Goal: Browse casually: Explore the website without a specific task or goal

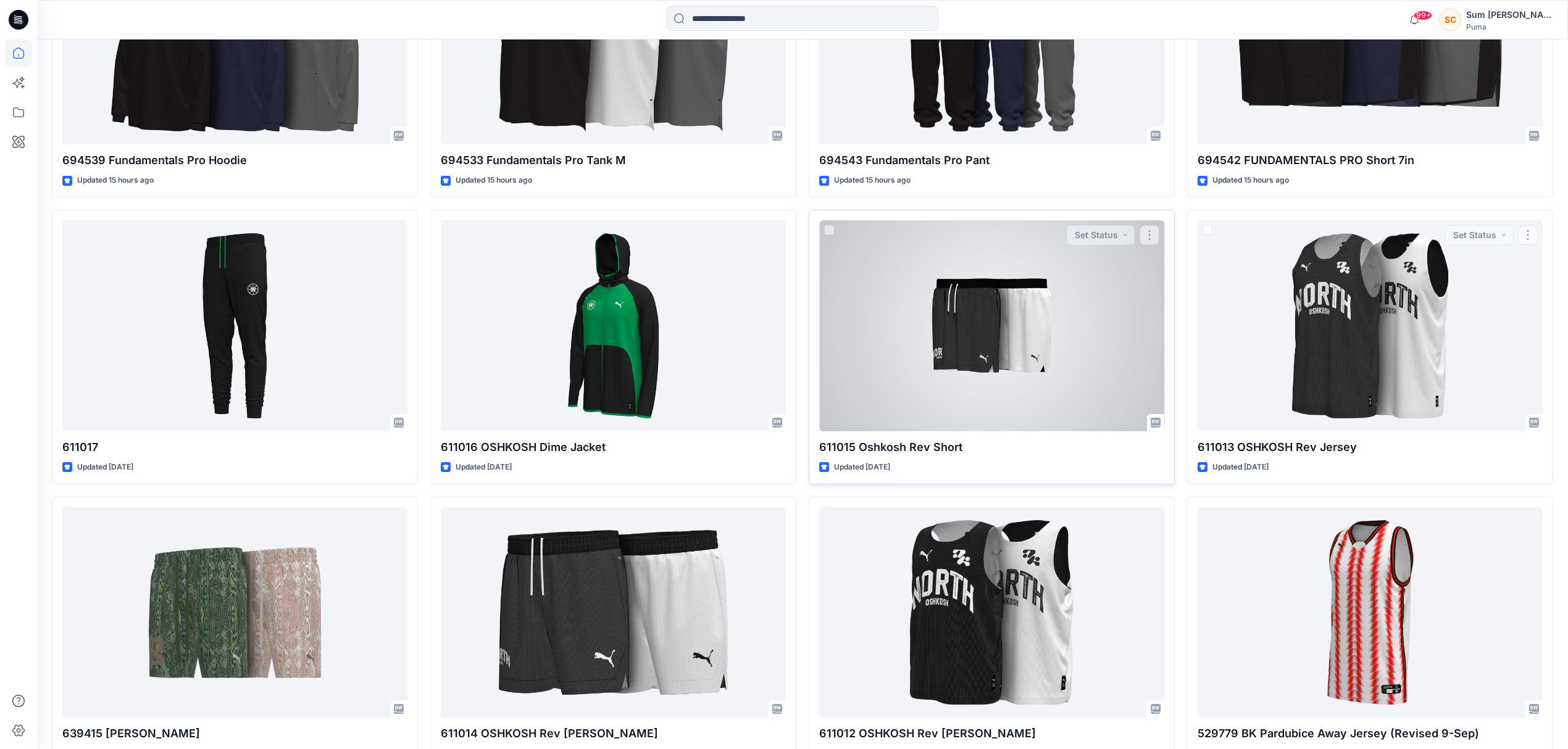
scroll to position [635, 0]
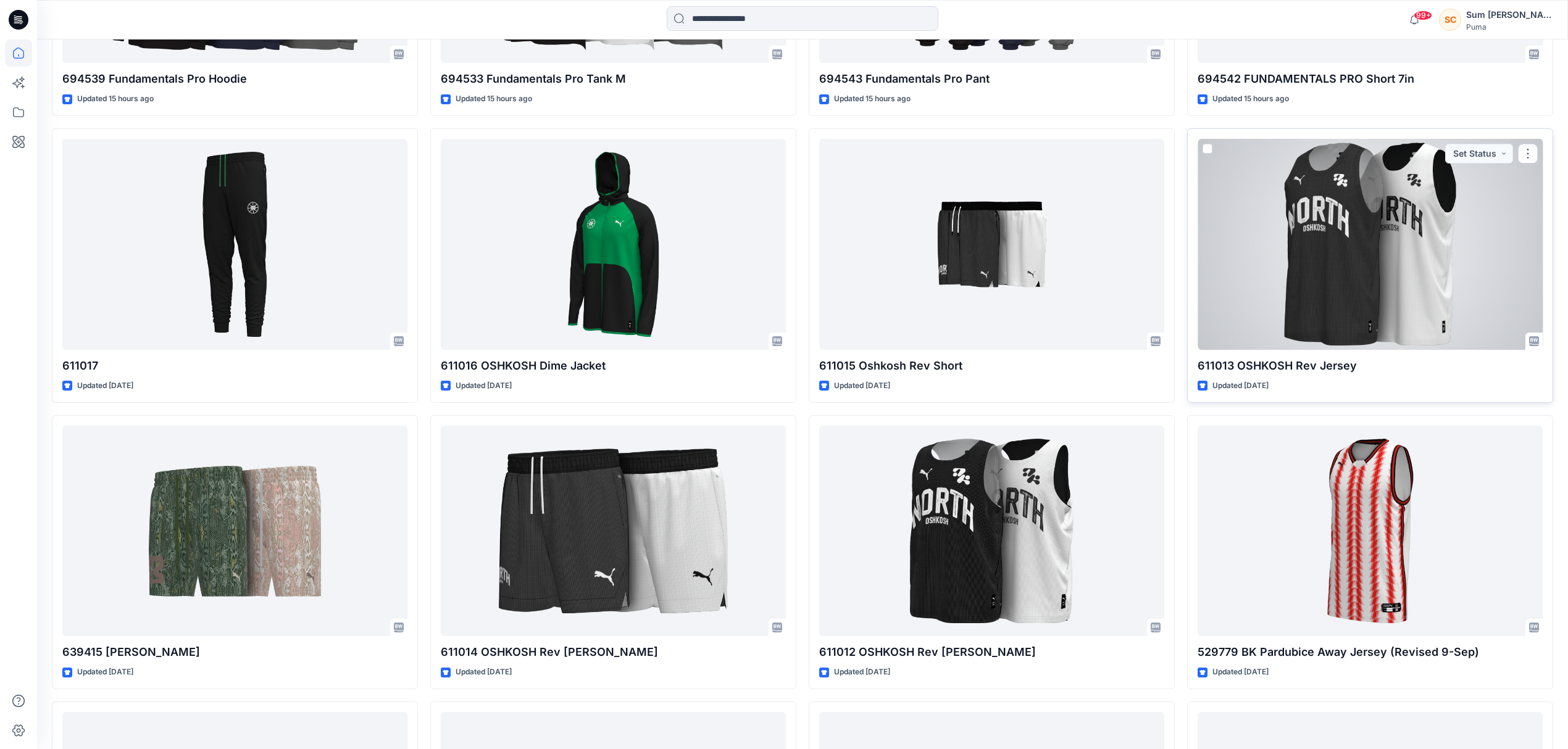
click at [1417, 257] on div at bounding box center [1370, 244] width 345 height 211
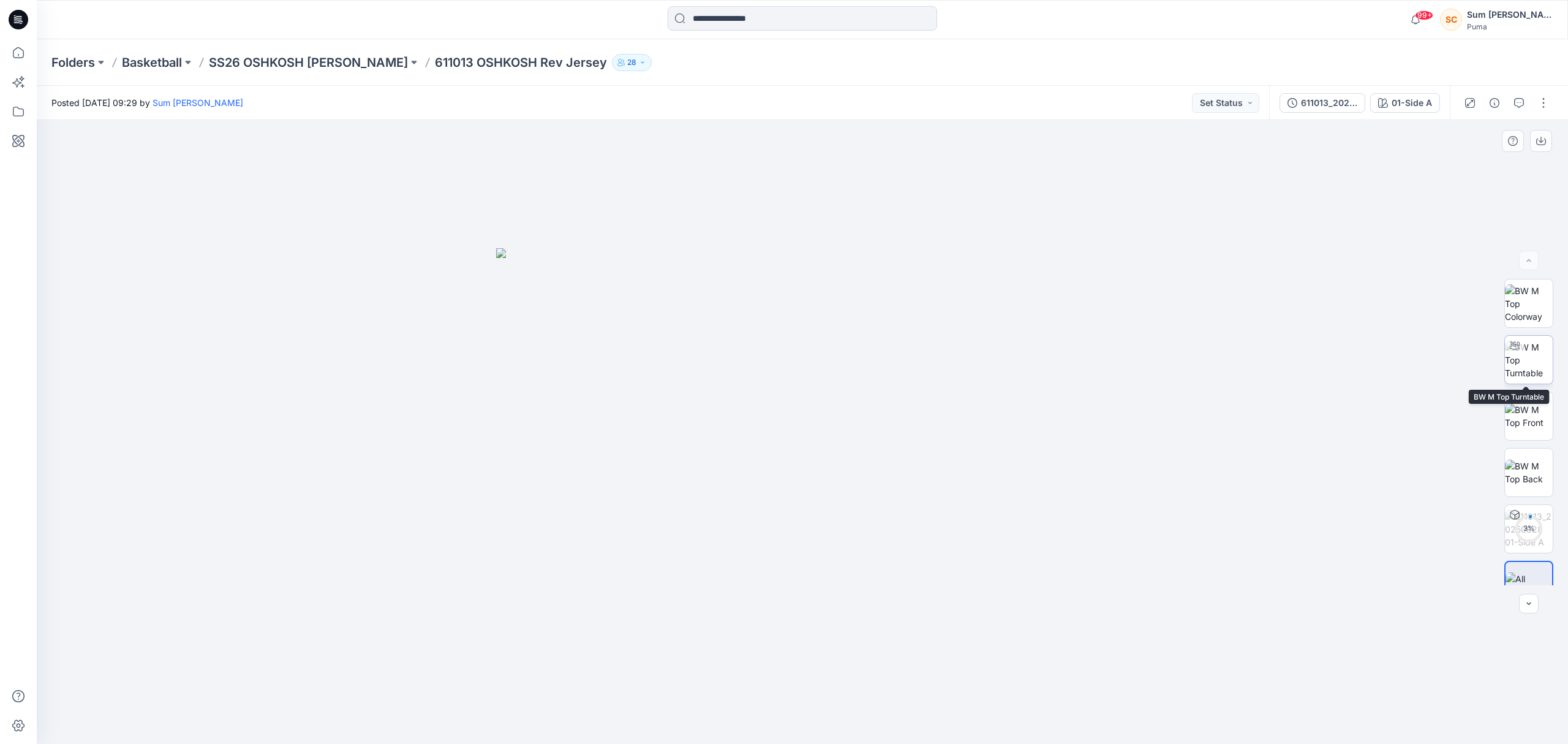
click at [1520, 346] on div at bounding box center [1515, 346] width 20 height 20
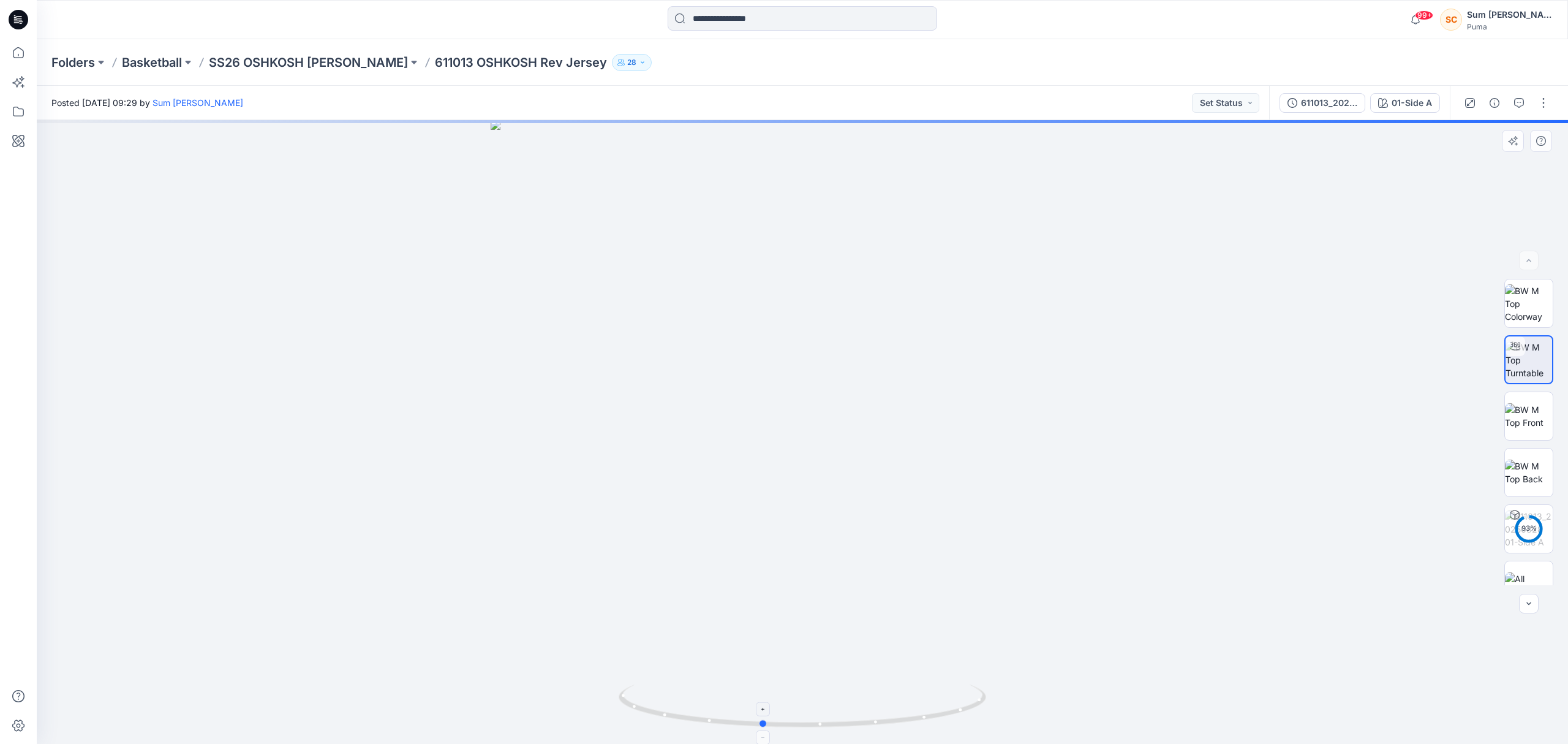
drag, startPoint x: 883, startPoint y: 709, endPoint x: 843, endPoint y: 701, distance: 40.8
click at [843, 701] on icon at bounding box center [804, 708] width 371 height 46
drag, startPoint x: 865, startPoint y: 613, endPoint x: 777, endPoint y: 212, distance: 410.5
click at [771, 207] on img at bounding box center [803, 177] width 1135 height 1136
drag, startPoint x: 863, startPoint y: 481, endPoint x: 864, endPoint y: 495, distance: 14.0
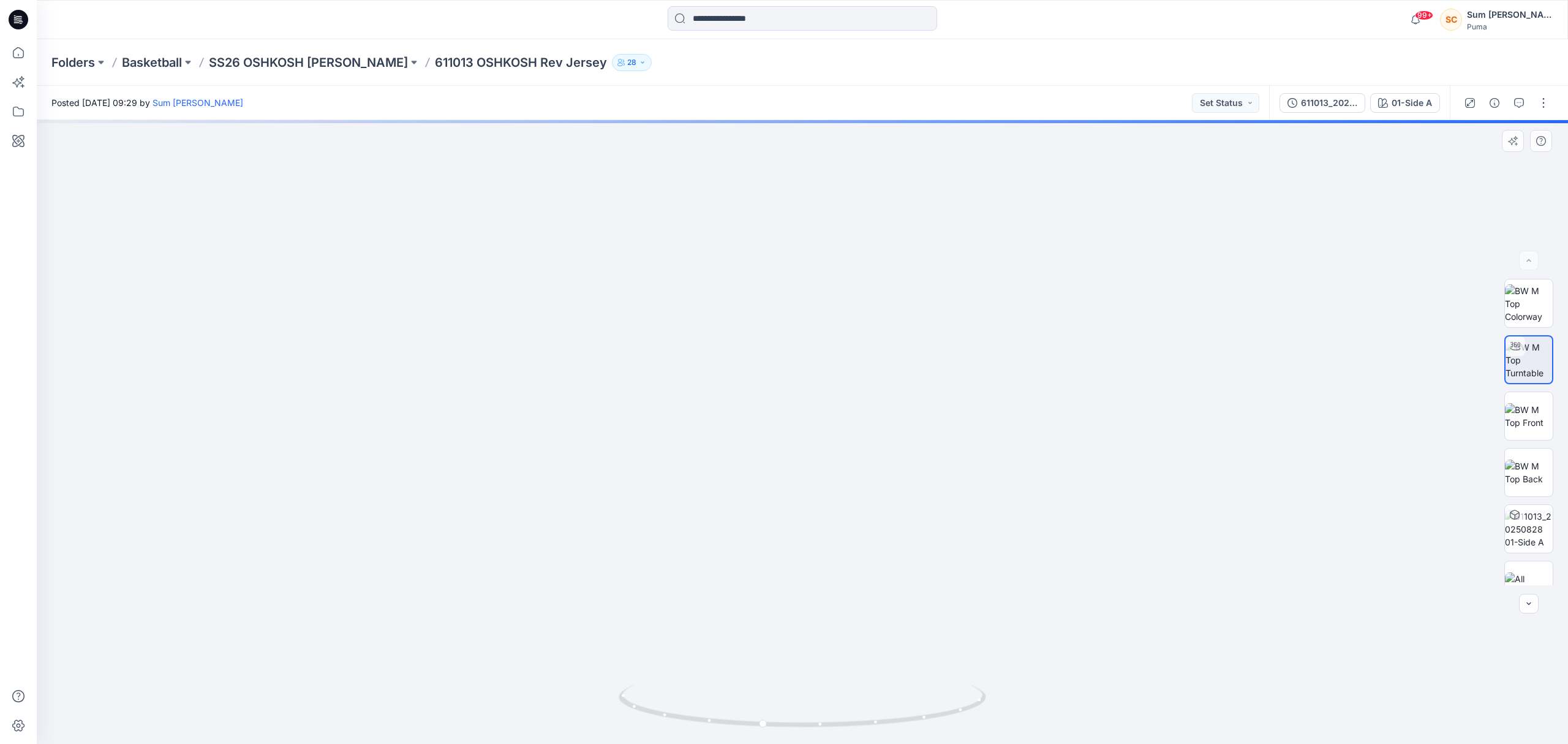
click at [864, 495] on img at bounding box center [803, 184] width 1135 height 1123
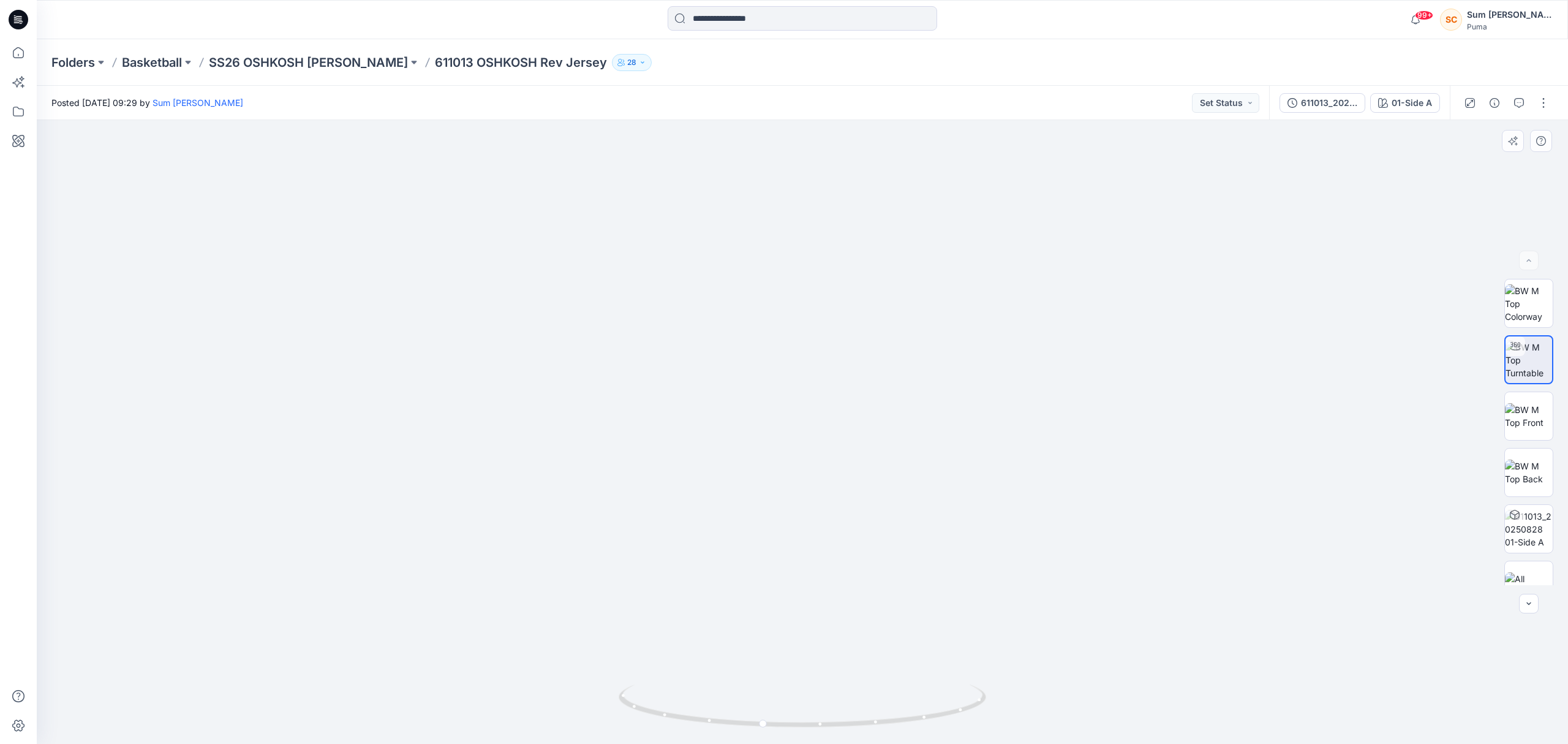
click at [1190, 249] on img at bounding box center [802, 332] width 828 height 823
click at [295, 63] on p "SS26 OSHKOSH [PERSON_NAME]" at bounding box center [308, 63] width 199 height 17
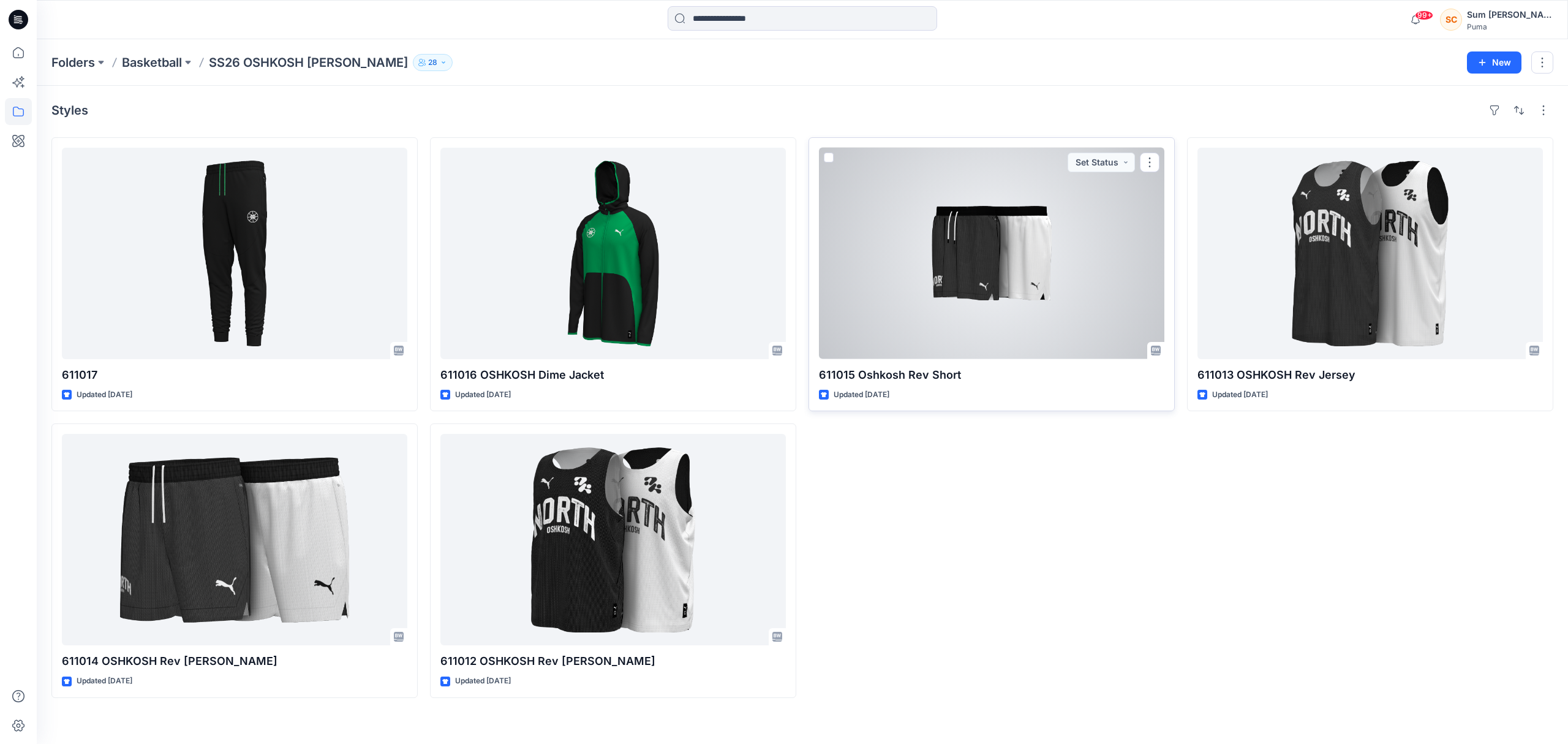
click at [1029, 296] on div at bounding box center [992, 253] width 346 height 212
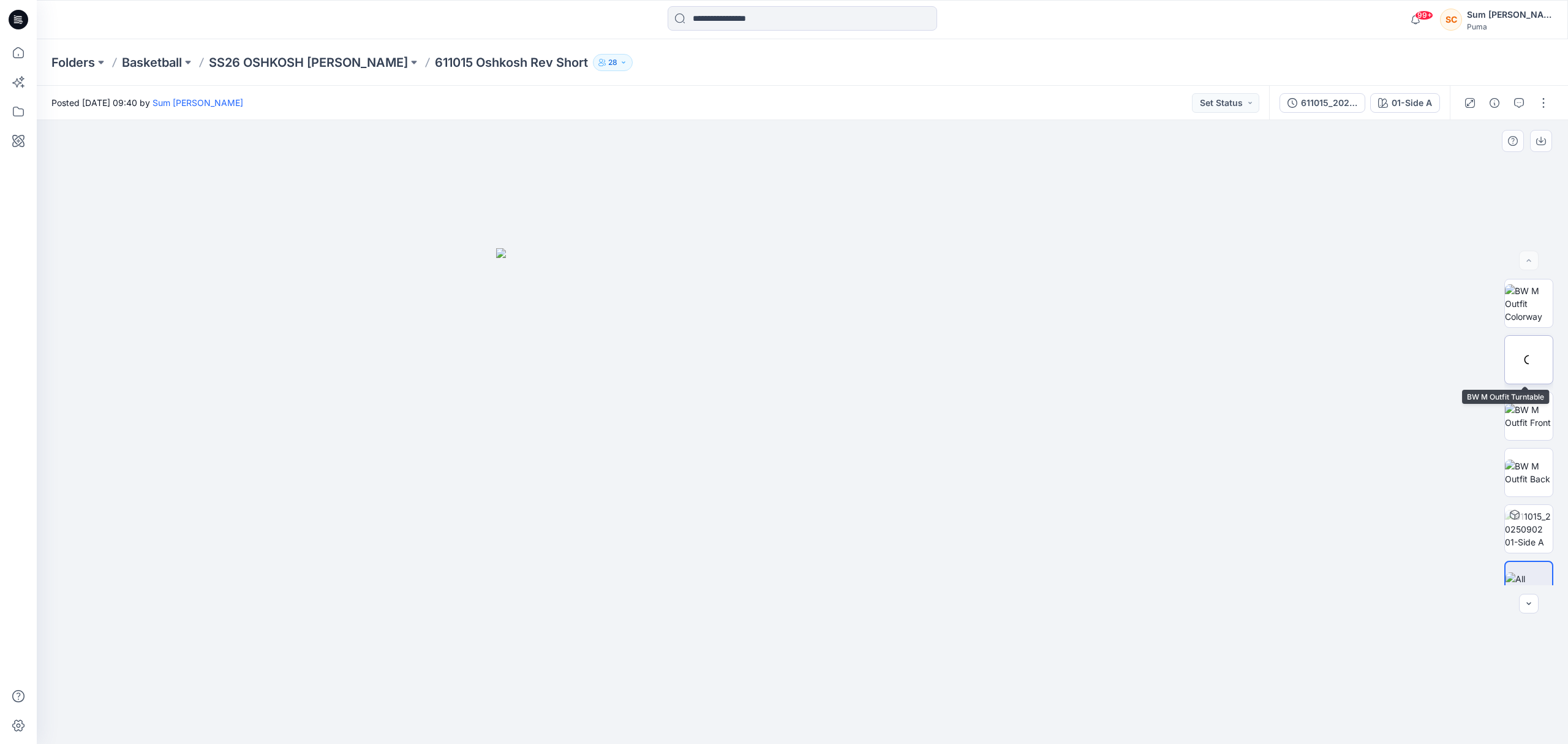
click at [1532, 354] on div at bounding box center [1529, 360] width 49 height 49
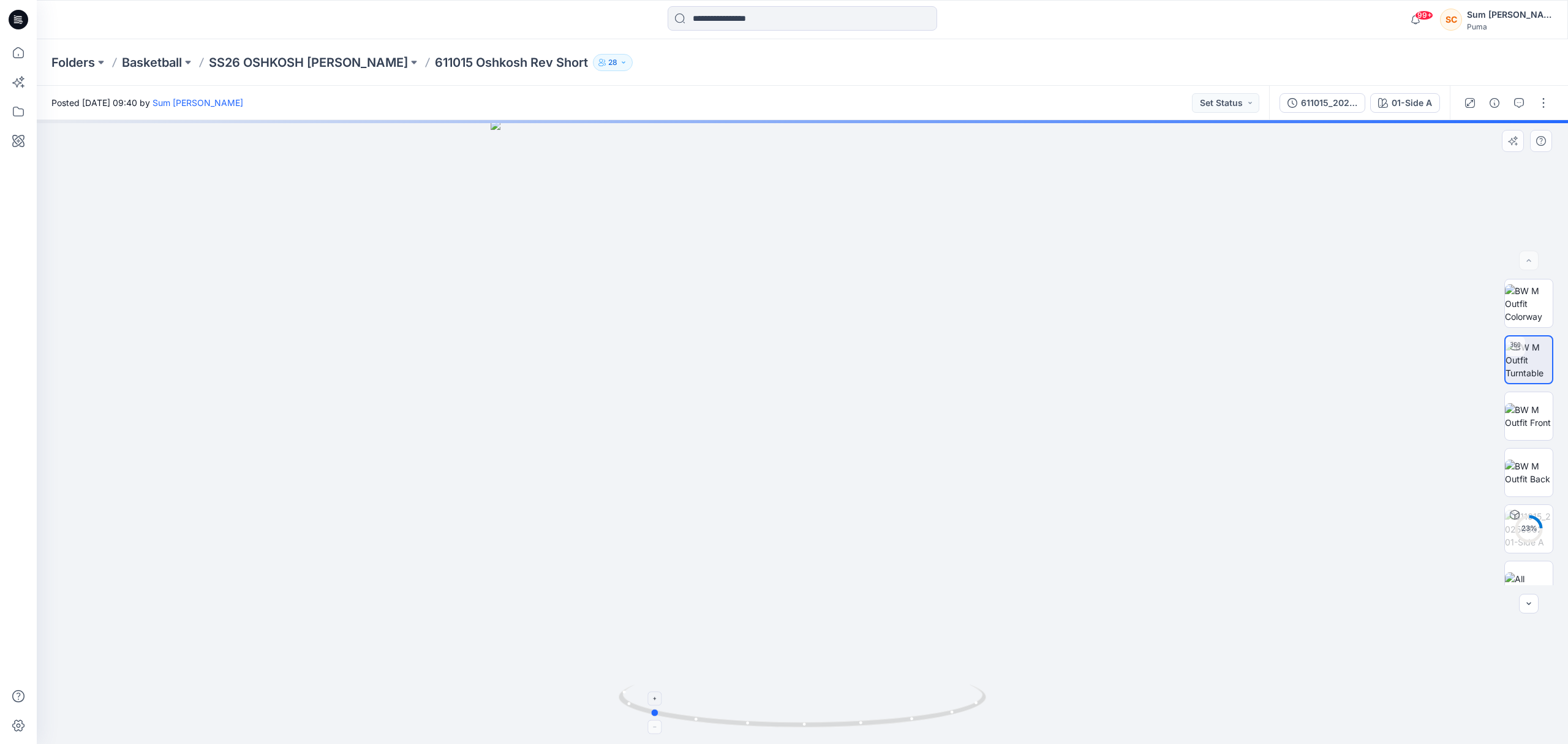
drag, startPoint x: 832, startPoint y: 728, endPoint x: 716, endPoint y: 728, distance: 116.0
click at [716, 728] on icon at bounding box center [804, 708] width 371 height 46
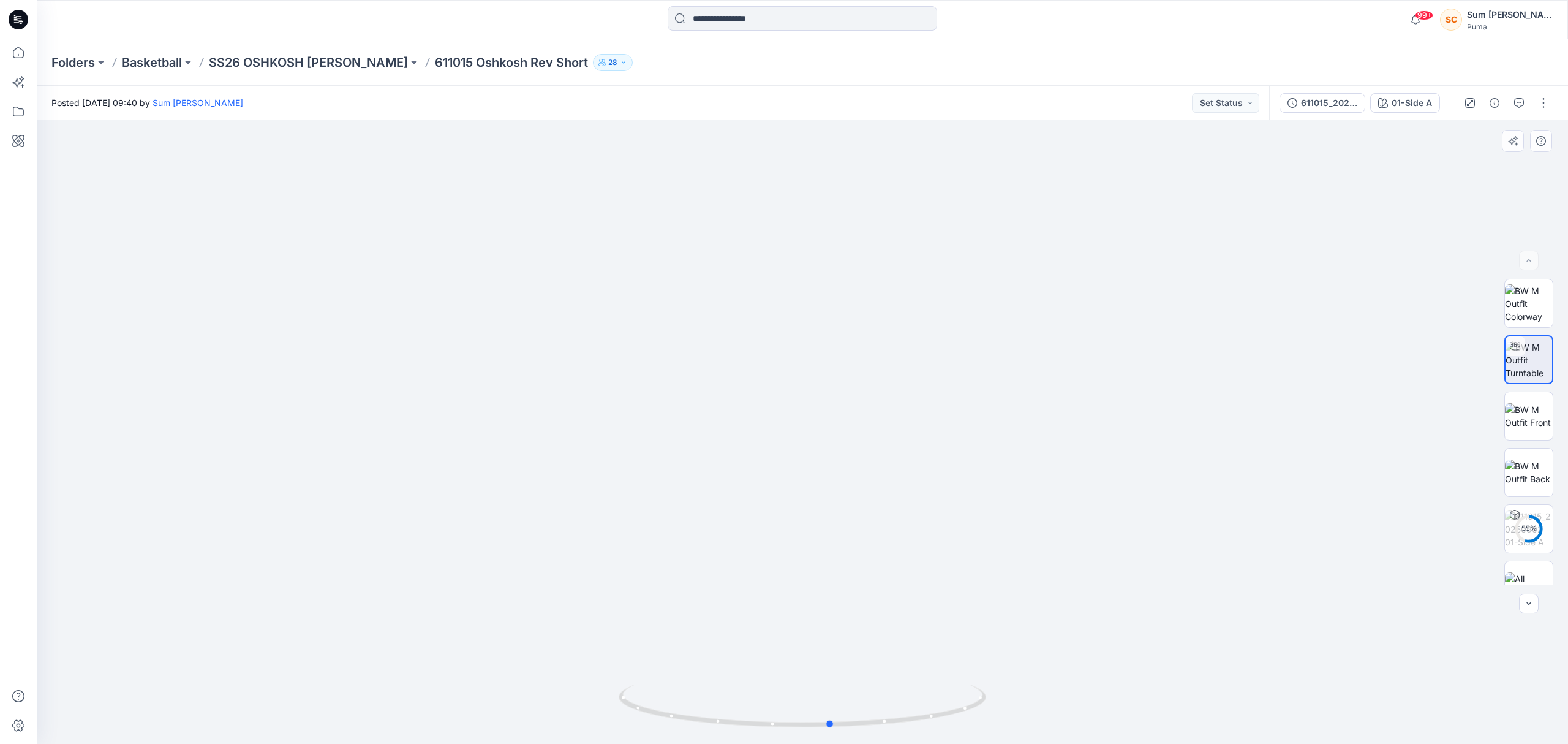
drag, startPoint x: 809, startPoint y: 731, endPoint x: 564, endPoint y: 728, distance: 245.0
click at [564, 728] on div at bounding box center [803, 432] width 1532 height 624
click at [386, 57] on p "SS26 OSHKOSH [PERSON_NAME]" at bounding box center [308, 63] width 199 height 17
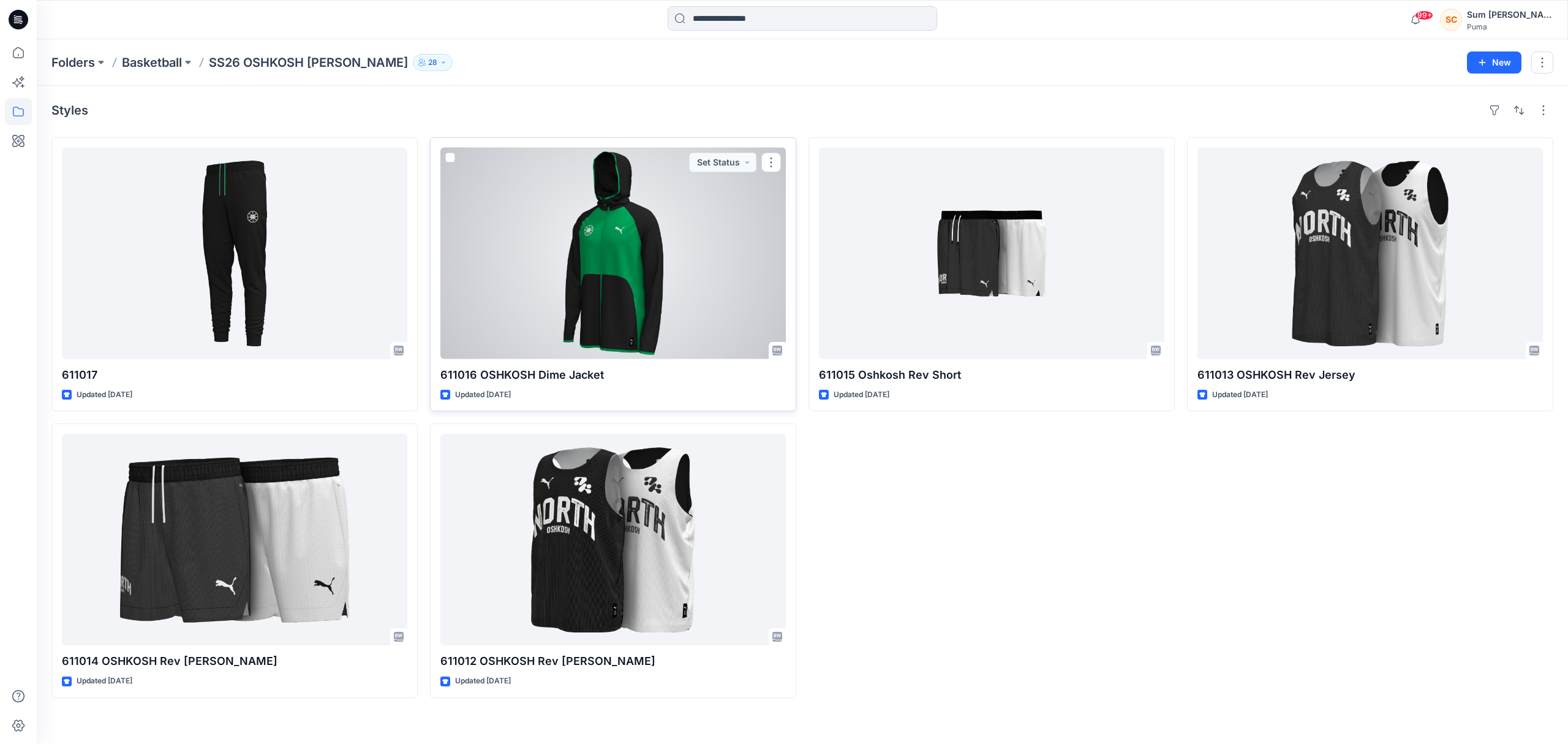
click at [661, 305] on div at bounding box center [613, 253] width 346 height 212
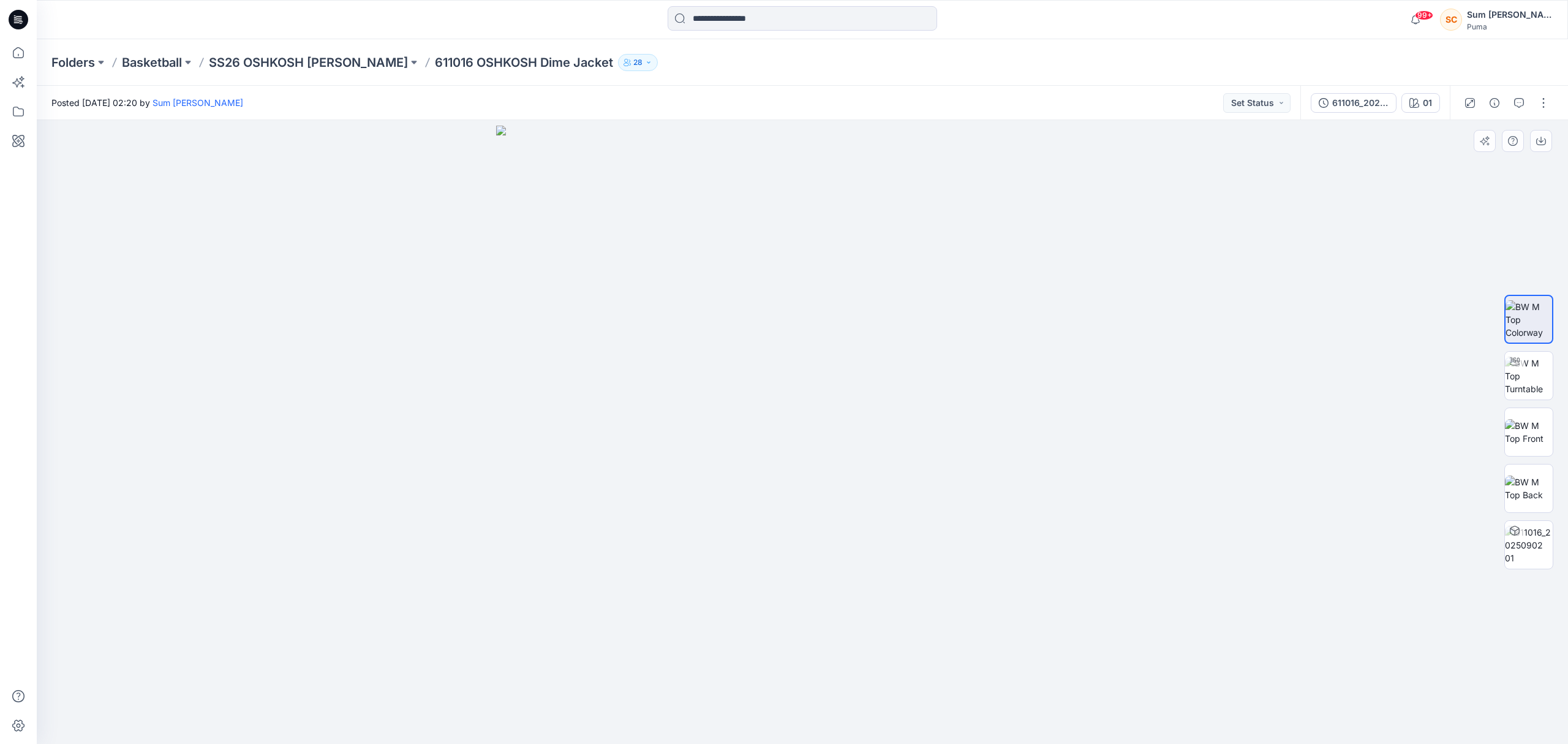
drag, startPoint x: 807, startPoint y: 592, endPoint x: 794, endPoint y: 318, distance: 274.3
click at [785, 319] on img at bounding box center [802, 435] width 613 height 618
click at [1537, 375] on img at bounding box center [1529, 375] width 48 height 39
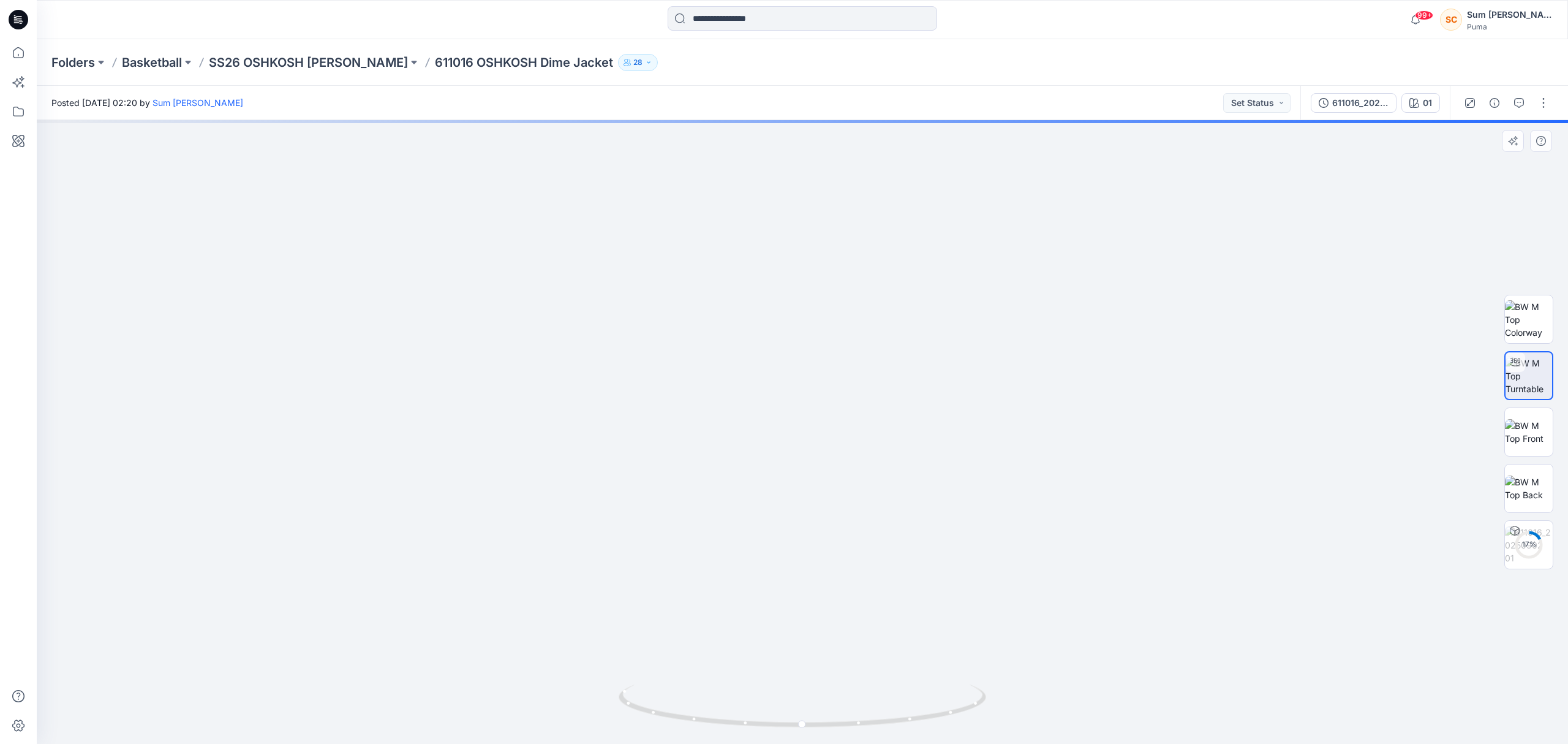
drag, startPoint x: 824, startPoint y: 601, endPoint x: 791, endPoint y: 395, distance: 208.6
click at [753, 298] on img at bounding box center [803, 228] width 1033 height 1034
drag, startPoint x: 812, startPoint y: 723, endPoint x: 773, endPoint y: 719, distance: 39.2
click at [773, 719] on icon at bounding box center [804, 708] width 371 height 46
drag, startPoint x: 884, startPoint y: 643, endPoint x: 884, endPoint y: 565, distance: 78.0
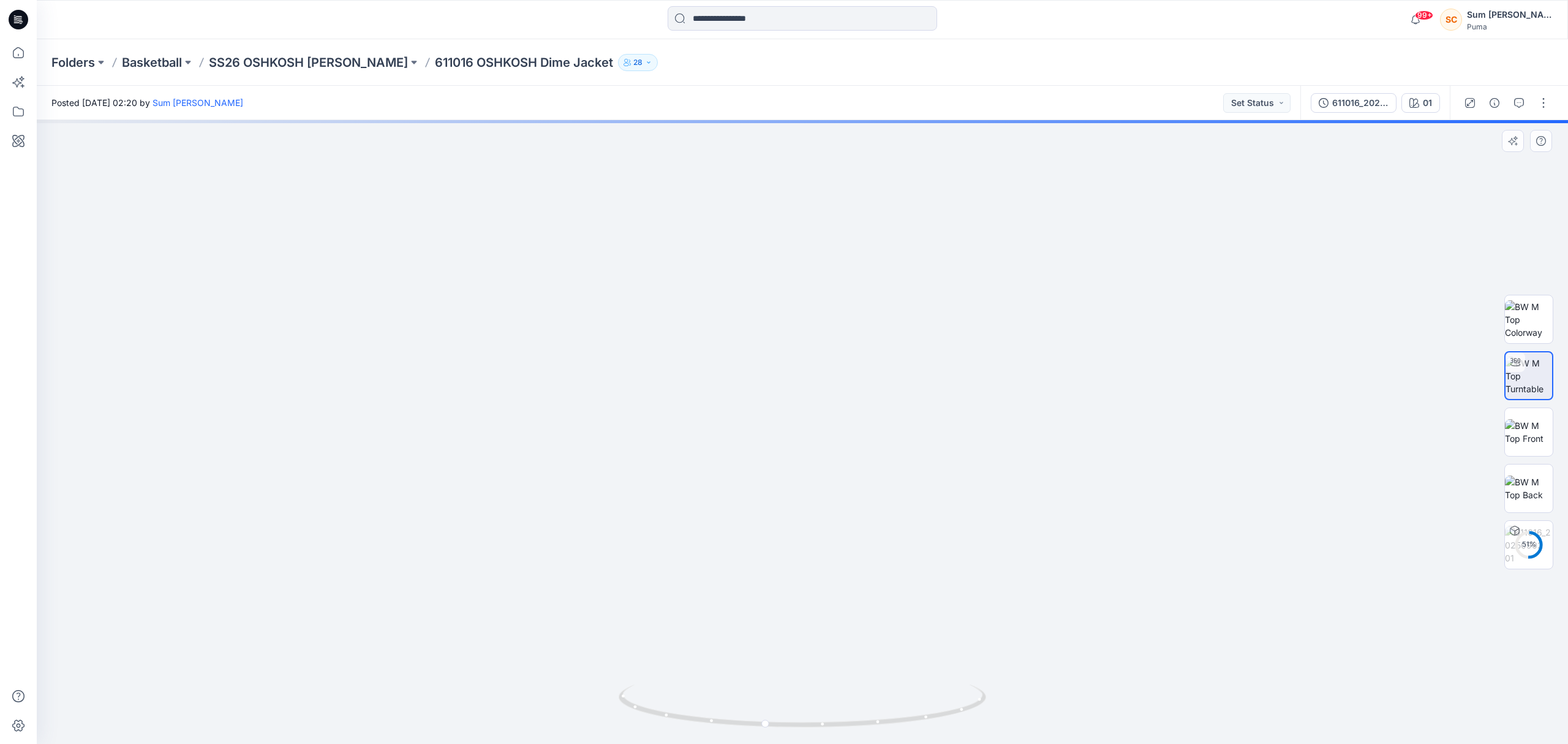
click at [884, 565] on img at bounding box center [802, 38] width 1441 height 1413
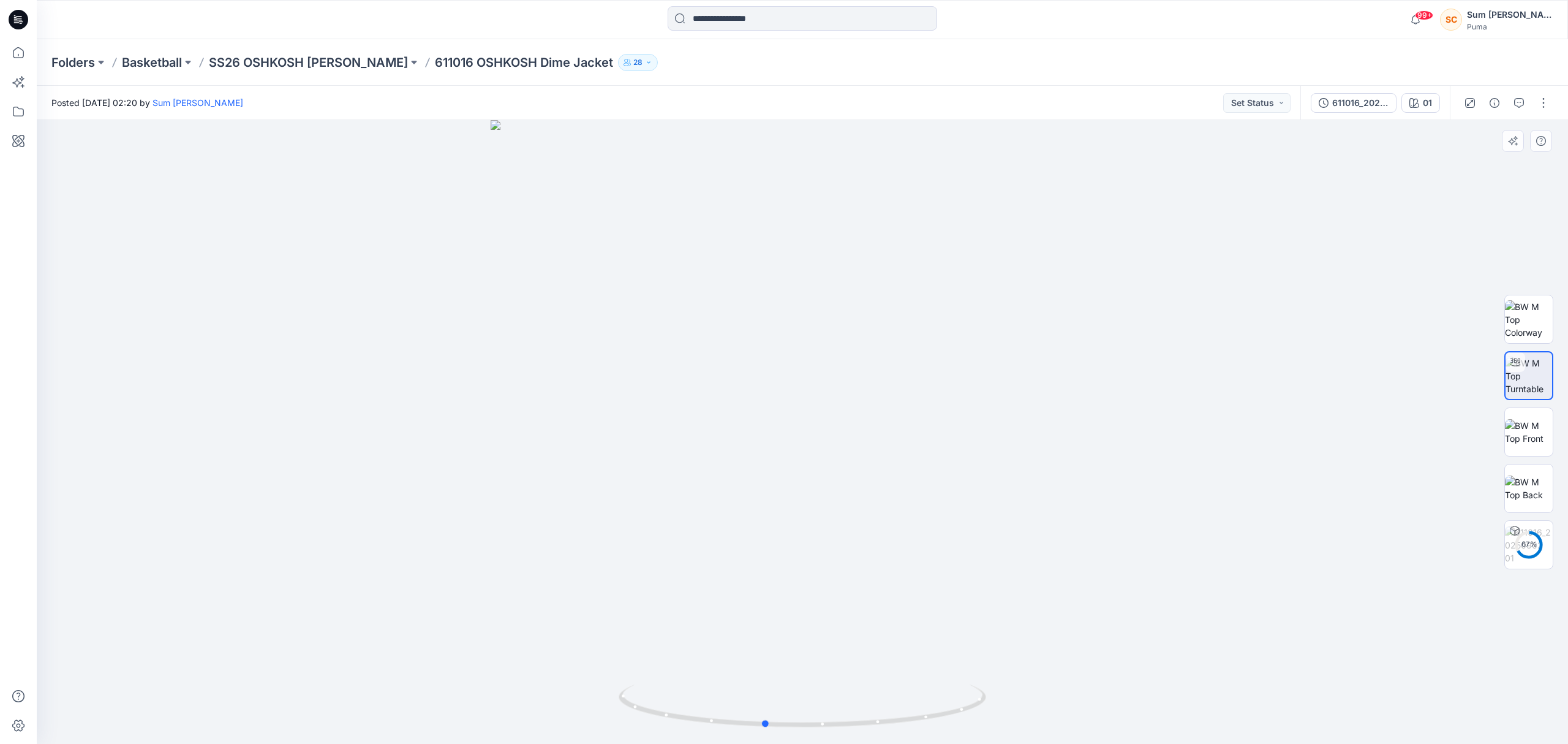
drag, startPoint x: 874, startPoint y: 625, endPoint x: 874, endPoint y: 571, distance: 54.0
click at [874, 571] on div at bounding box center [803, 432] width 1532 height 624
drag, startPoint x: 863, startPoint y: 619, endPoint x: 856, endPoint y: 495, distance: 124.2
click at [856, 504] on img at bounding box center [802, 381] width 726 height 726
drag, startPoint x: 863, startPoint y: 518, endPoint x: 851, endPoint y: 430, distance: 88.8
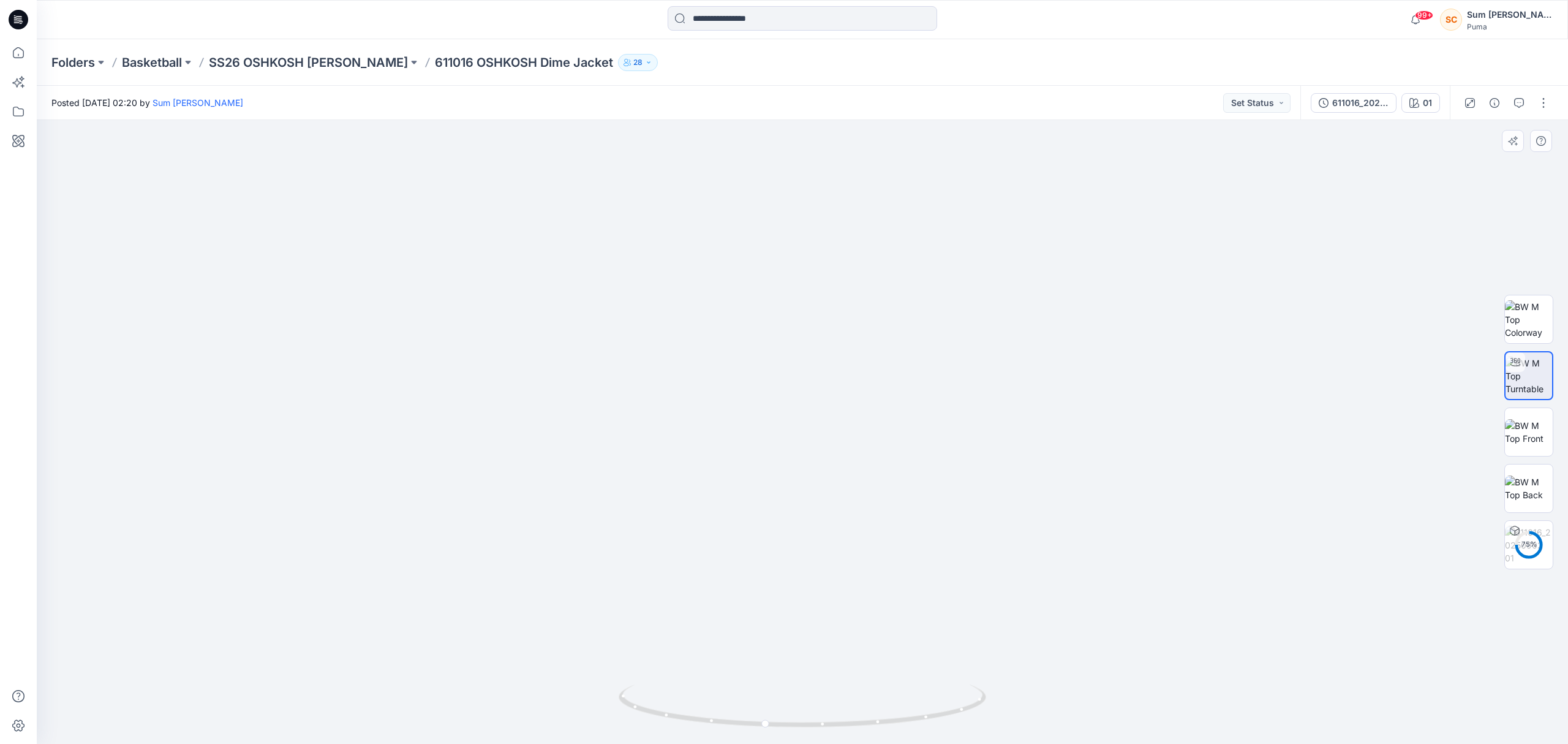
click at [851, 430] on img at bounding box center [802, 126] width 1237 height 1238
click at [265, 295] on img at bounding box center [802, 126] width 1237 height 1238
click at [341, 65] on p "SS26 OSHKOSH [PERSON_NAME]" at bounding box center [308, 63] width 199 height 17
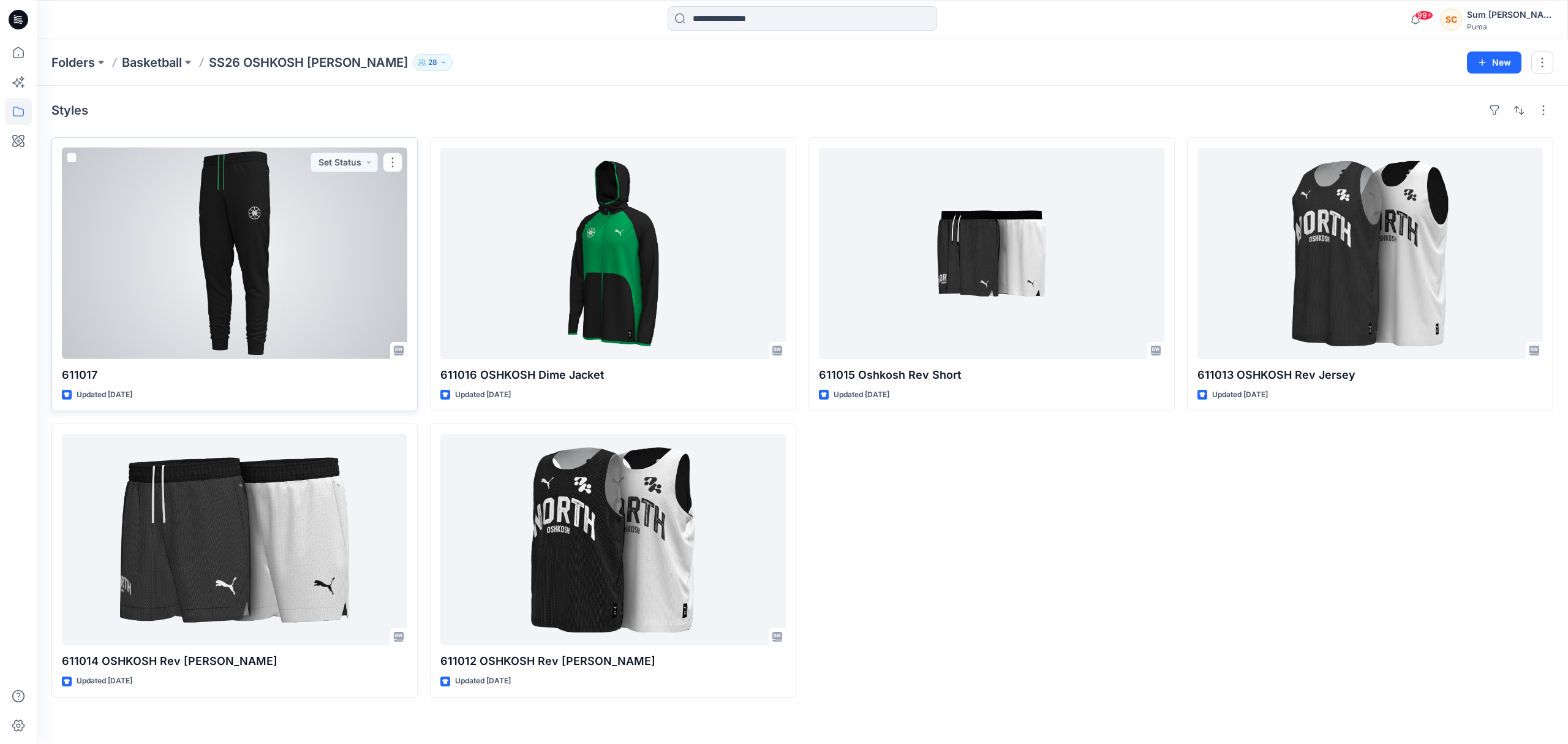
click at [231, 248] on div at bounding box center [234, 253] width 346 height 212
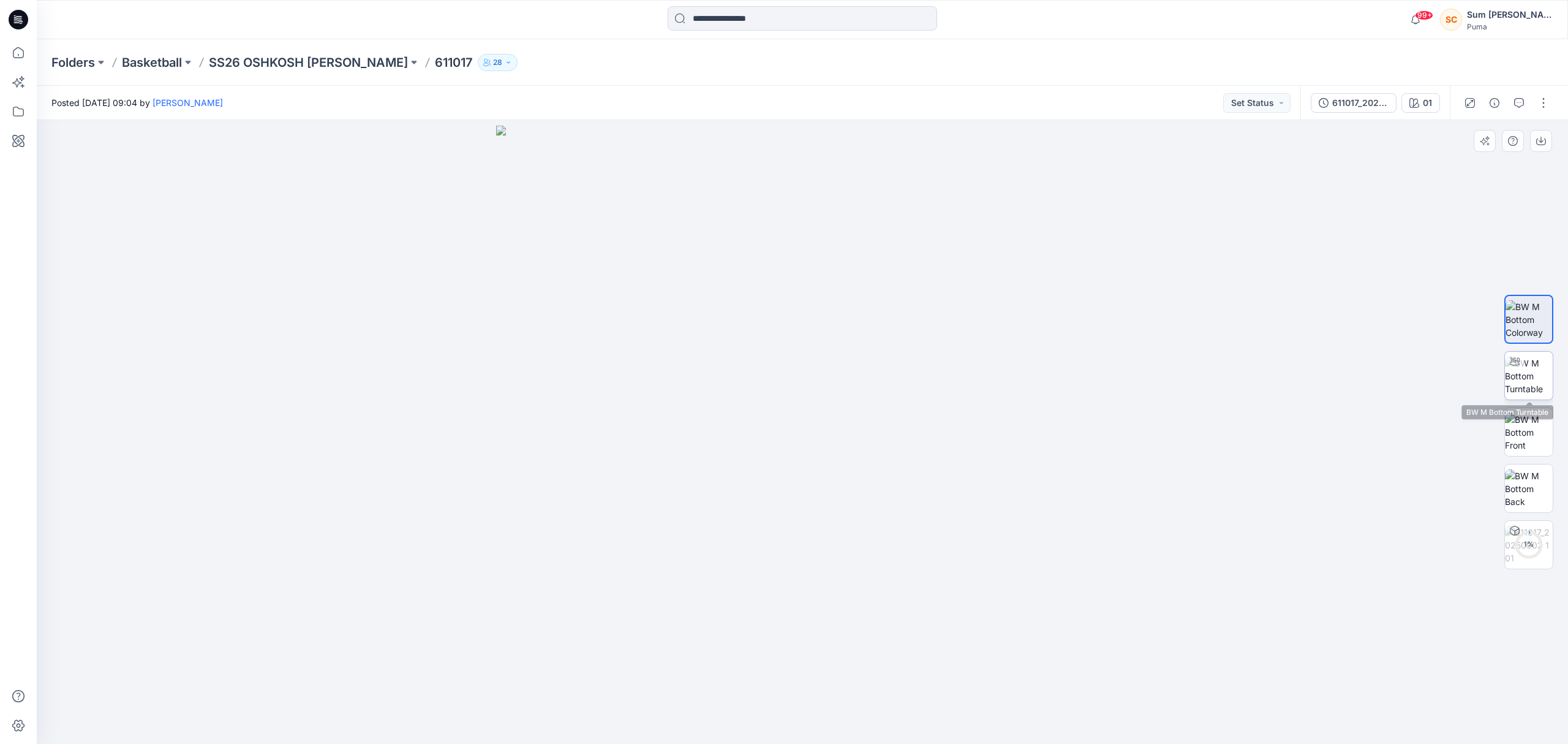
click at [1535, 381] on img at bounding box center [1529, 375] width 48 height 39
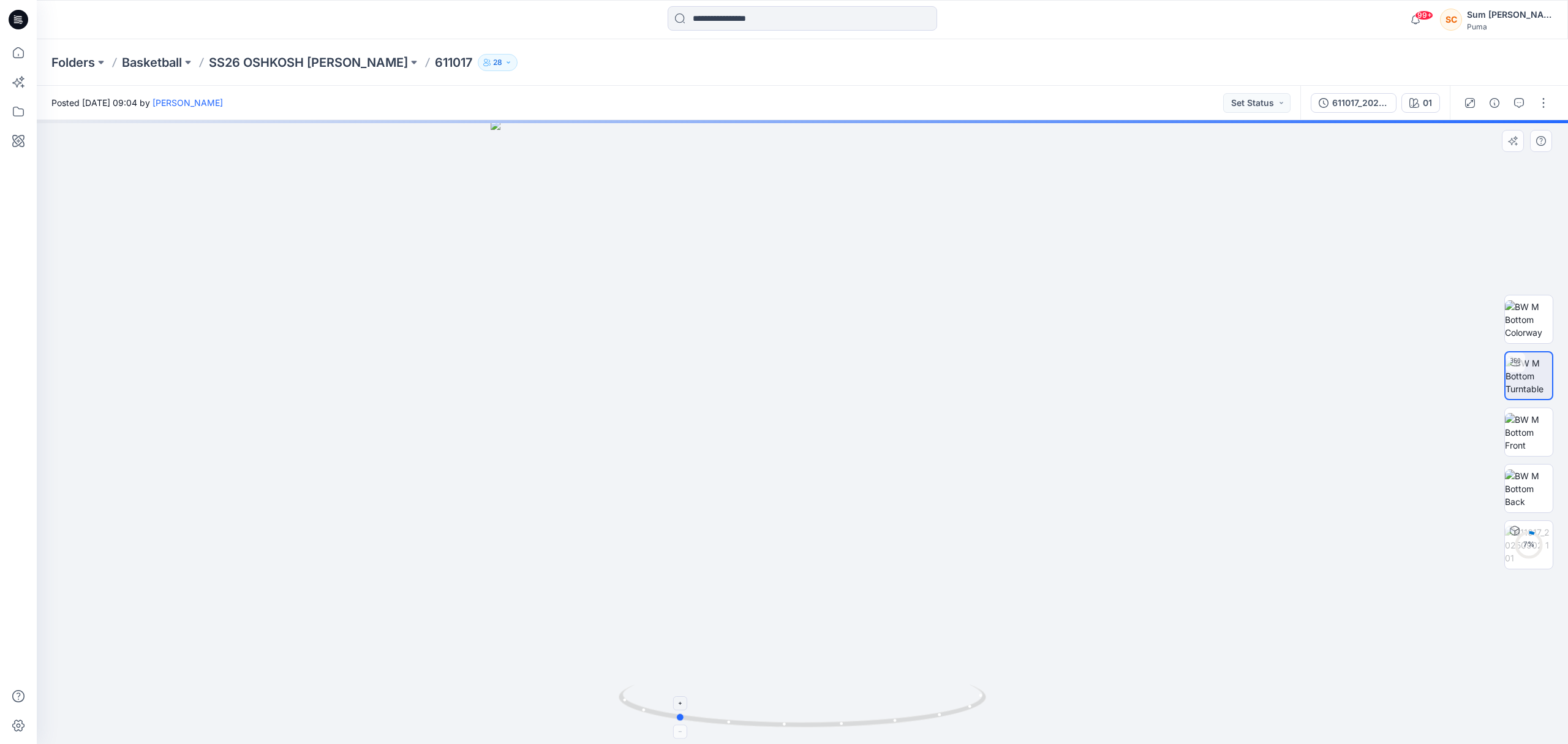
drag, startPoint x: 871, startPoint y: 722, endPoint x: 745, endPoint y: 709, distance: 126.7
click at [745, 709] on icon at bounding box center [804, 708] width 371 height 46
drag, startPoint x: 763, startPoint y: 457, endPoint x: 847, endPoint y: 722, distance: 278.0
click at [847, 722] on div at bounding box center [803, 432] width 1532 height 624
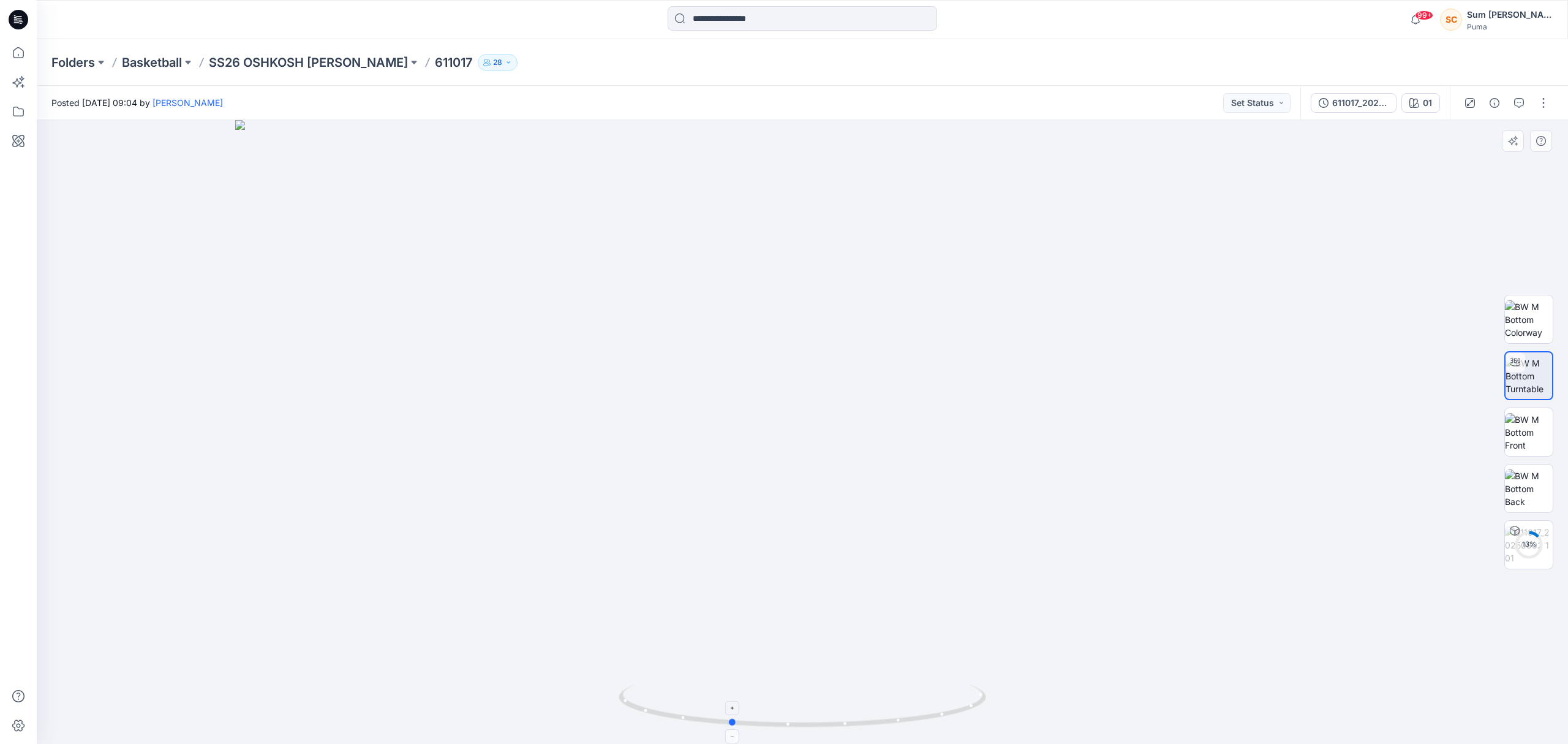
drag, startPoint x: 733, startPoint y: 726, endPoint x: 787, endPoint y: 723, distance: 54.1
click at [787, 723] on icon at bounding box center [804, 708] width 371 height 46
